Goal: Transaction & Acquisition: Subscribe to service/newsletter

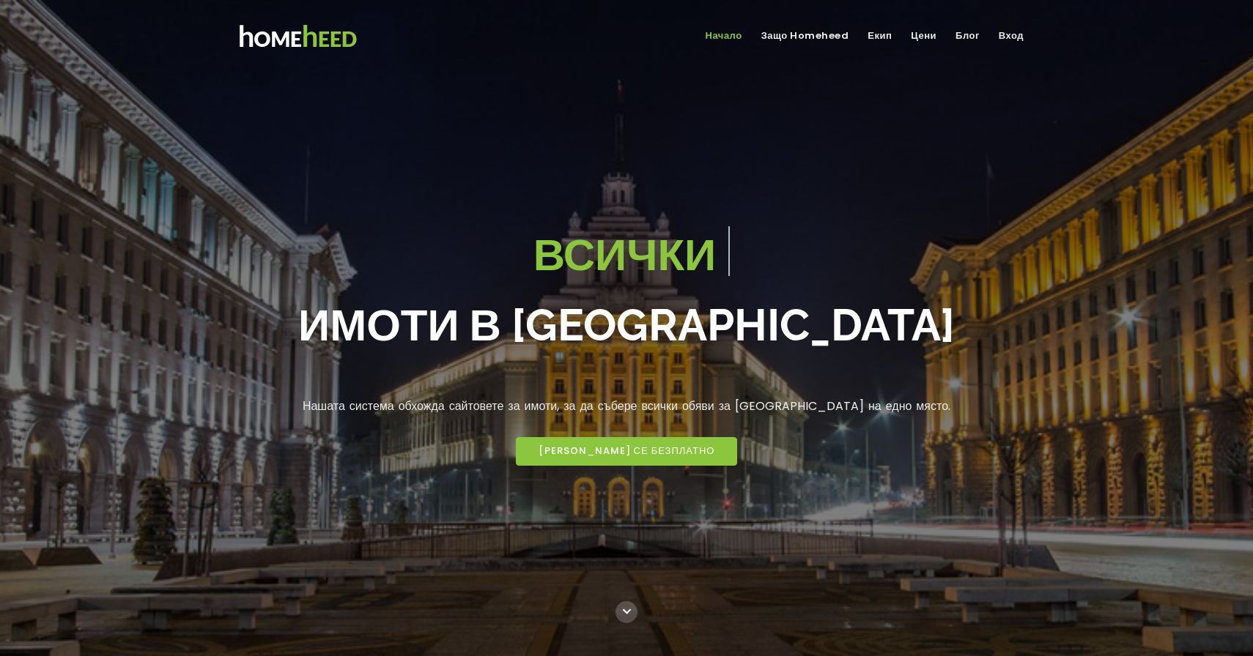
click at [1014, 32] on link "Вход" at bounding box center [1011, 36] width 37 height 24
click at [574, 445] on span "[PERSON_NAME] се БЕЗПЛАТНО" at bounding box center [626, 451] width 177 height 12
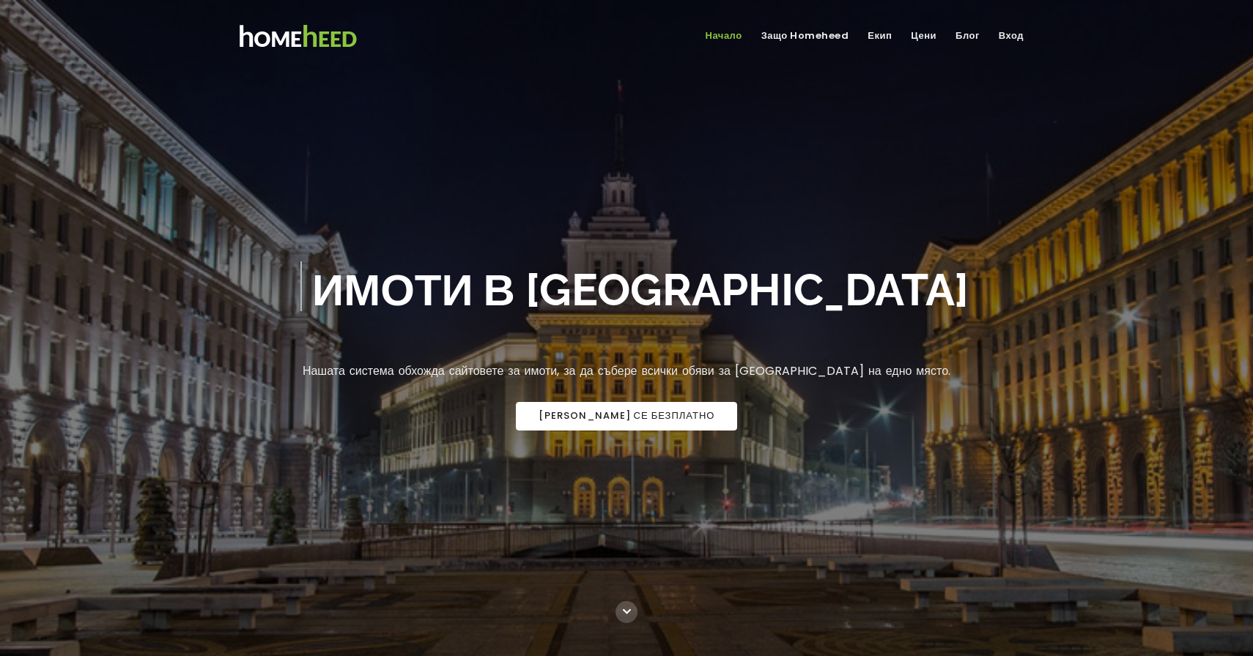
click at [643, 417] on span "[PERSON_NAME] се БЕЗПЛАТНО" at bounding box center [626, 416] width 177 height 12
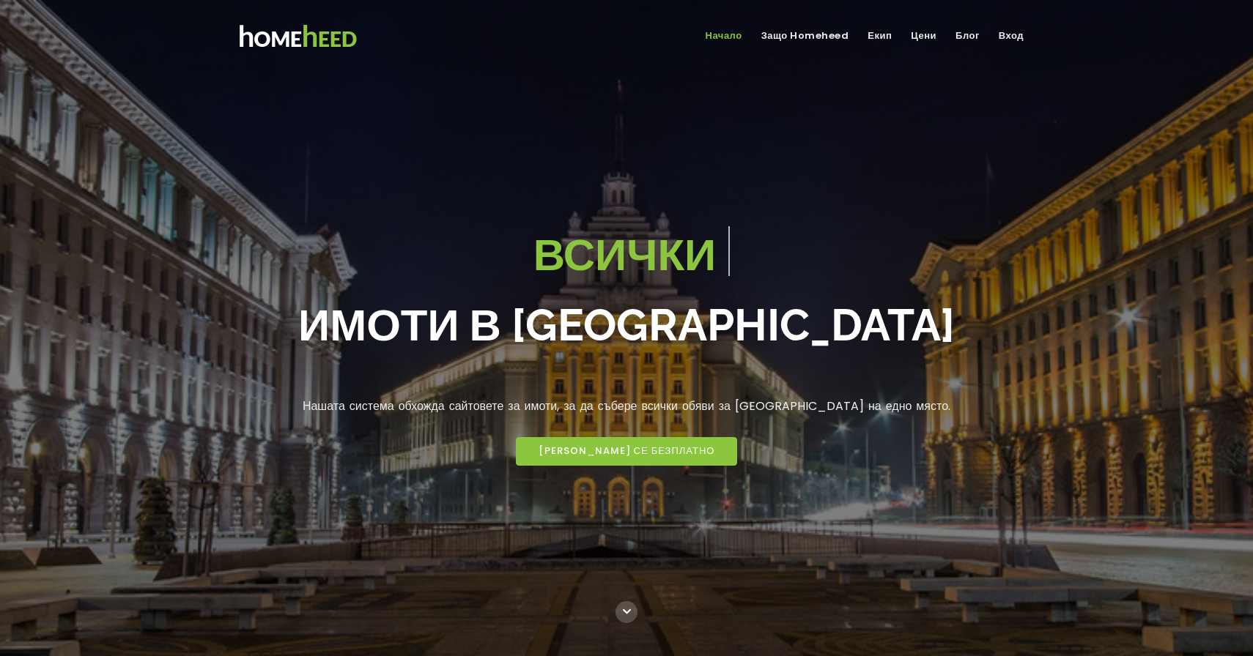
click at [1016, 40] on link "Вход" at bounding box center [1011, 36] width 37 height 24
